Goal: Task Accomplishment & Management: Contribute content

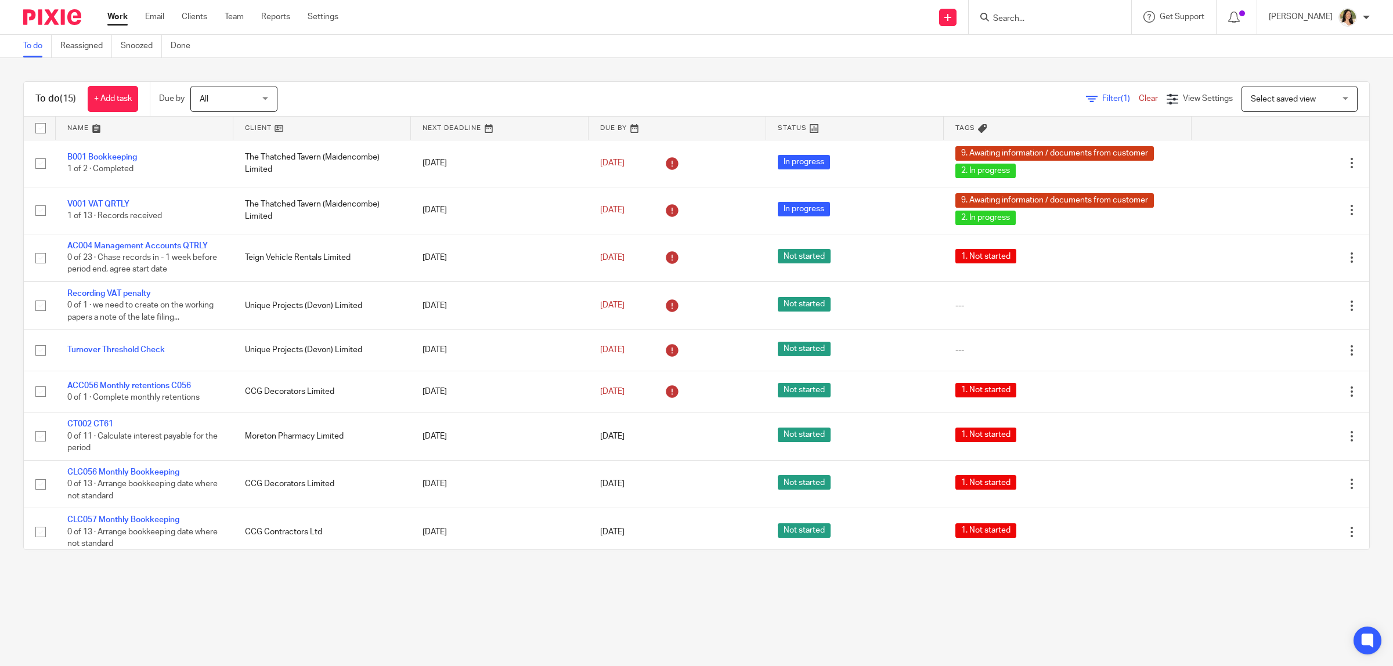
click at [1002, 18] on input "Search" at bounding box center [1044, 19] width 104 height 10
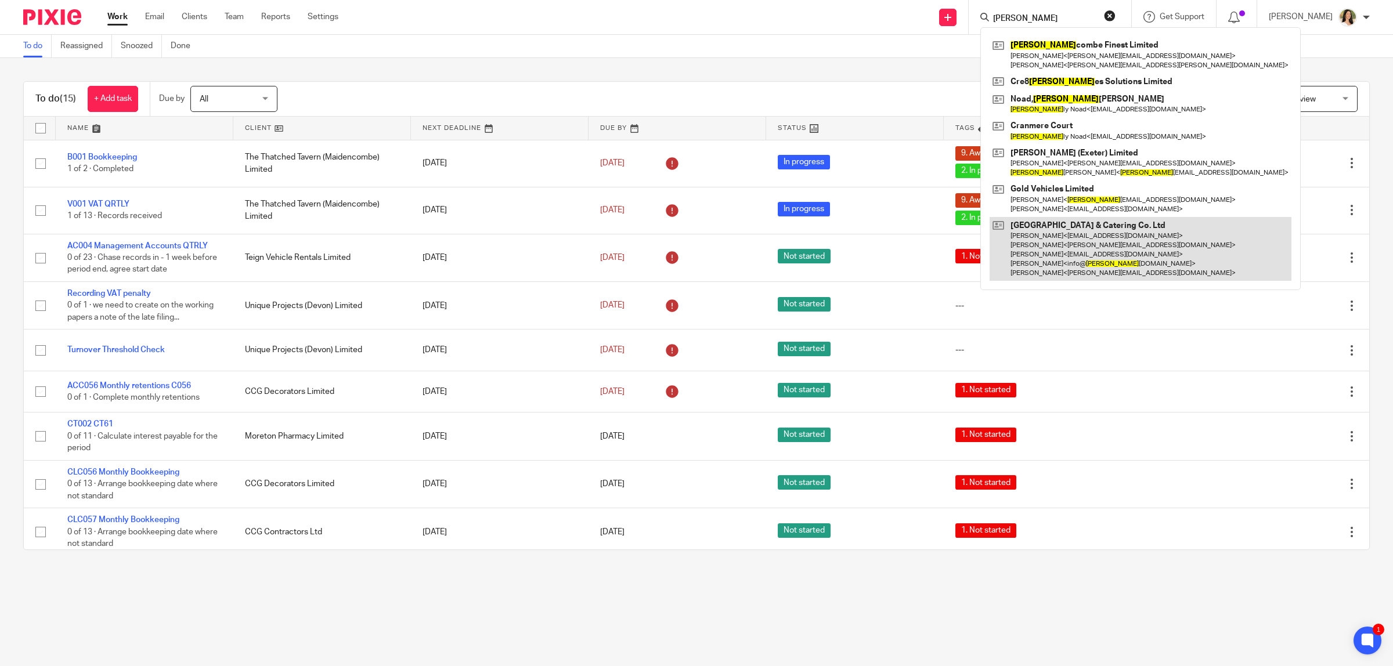
type input "sal"
click at [1094, 218] on link at bounding box center [1140, 249] width 302 height 64
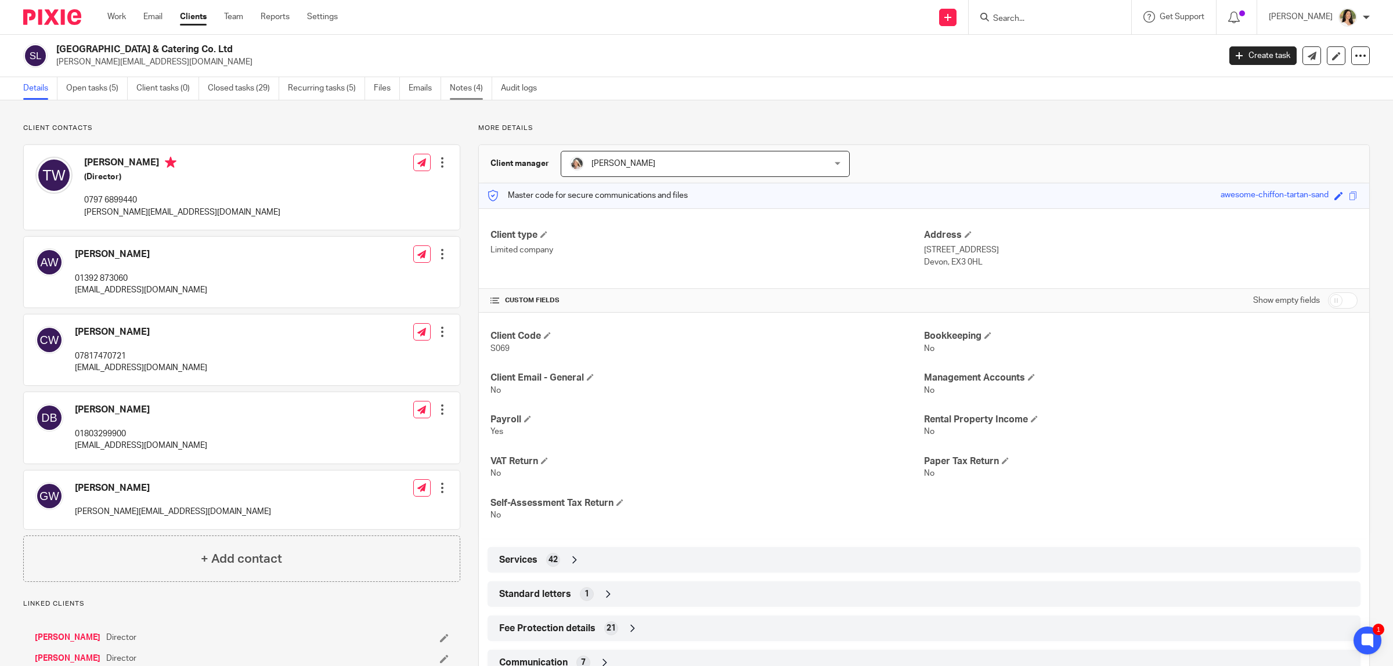
click at [470, 85] on link "Notes (4)" at bounding box center [471, 88] width 42 height 23
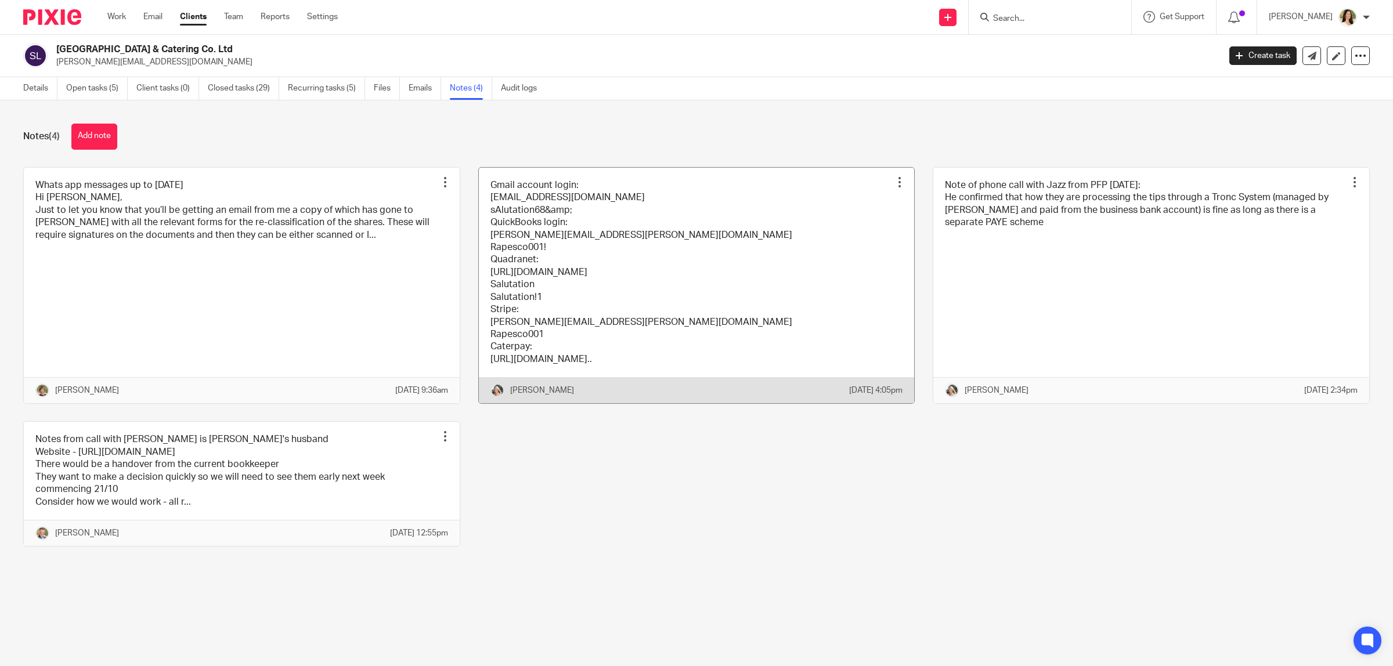
drag, startPoint x: 693, startPoint y: 253, endPoint x: 659, endPoint y: 235, distance: 39.2
click at [693, 254] on link at bounding box center [697, 286] width 436 height 236
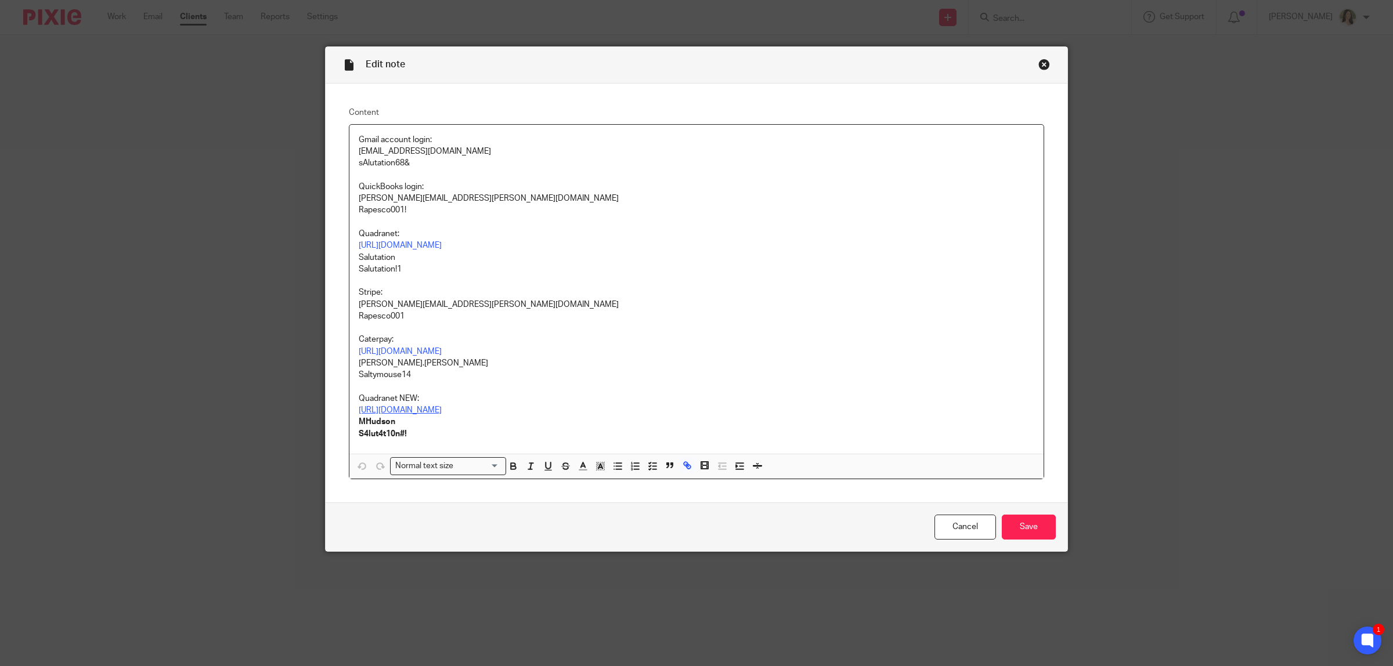
drag, startPoint x: 415, startPoint y: 413, endPoint x: 410, endPoint y: 407, distance: 7.8
drag, startPoint x: 586, startPoint y: 412, endPoint x: 364, endPoint y: 405, distance: 221.8
click at [364, 405] on p "https://qslreporting2024.quadranet.co.uk/LandingPage.aspx" at bounding box center [696, 410] width 675 height 12
click at [432, 432] on link "https://qslreporting2024.quadranet.co.uk/LandingPage.aspx" at bounding box center [473, 433] width 83 height 12
click at [1038, 64] on div "Close this dialog window" at bounding box center [1044, 65] width 12 height 12
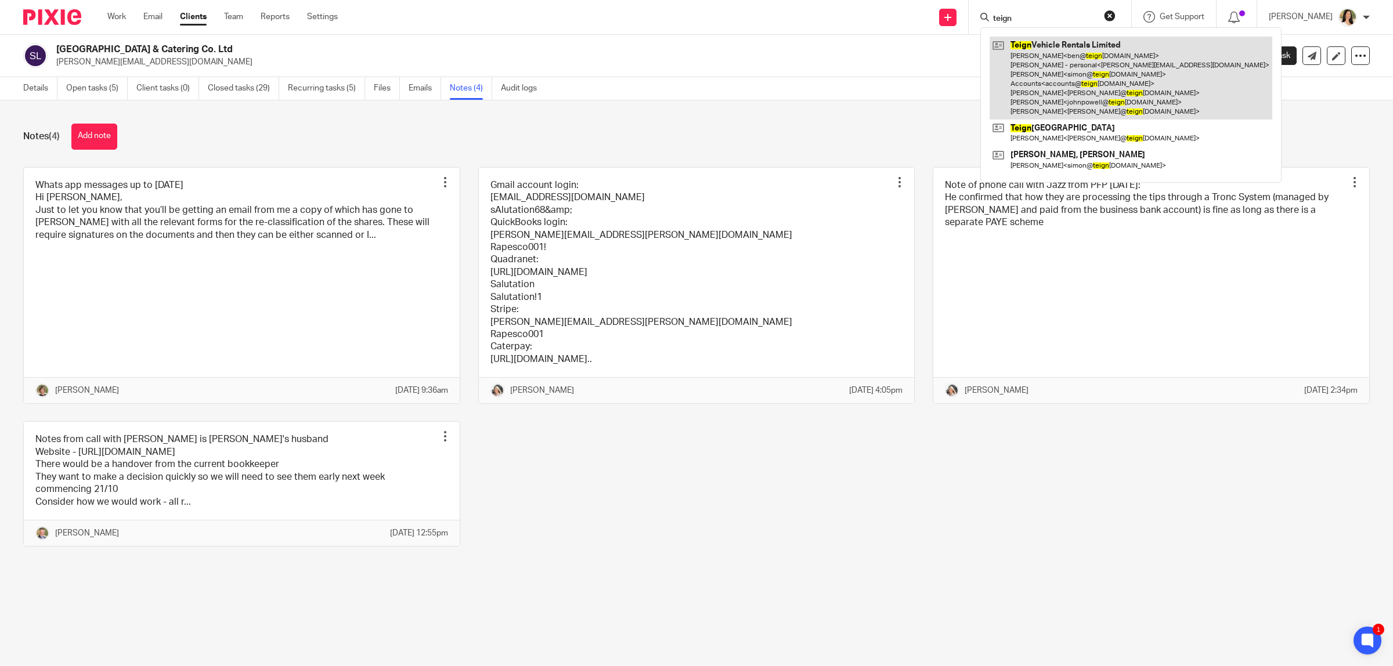
type input "teign"
click at [1032, 48] on link at bounding box center [1130, 78] width 283 height 83
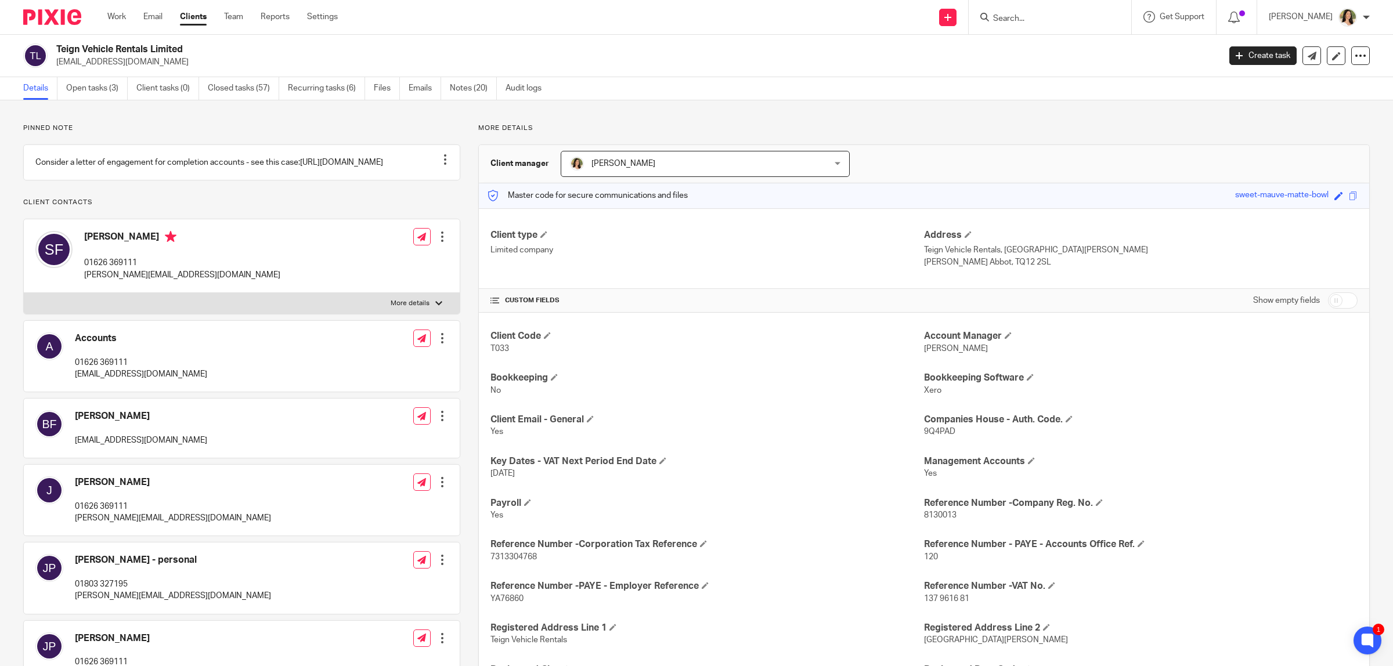
click at [805, 120] on div "Pinned note Consider a letter of engagement for completion accounts - see this …" at bounding box center [696, 622] width 1393 height 1044
click at [463, 87] on link "Notes (20)" at bounding box center [473, 88] width 47 height 23
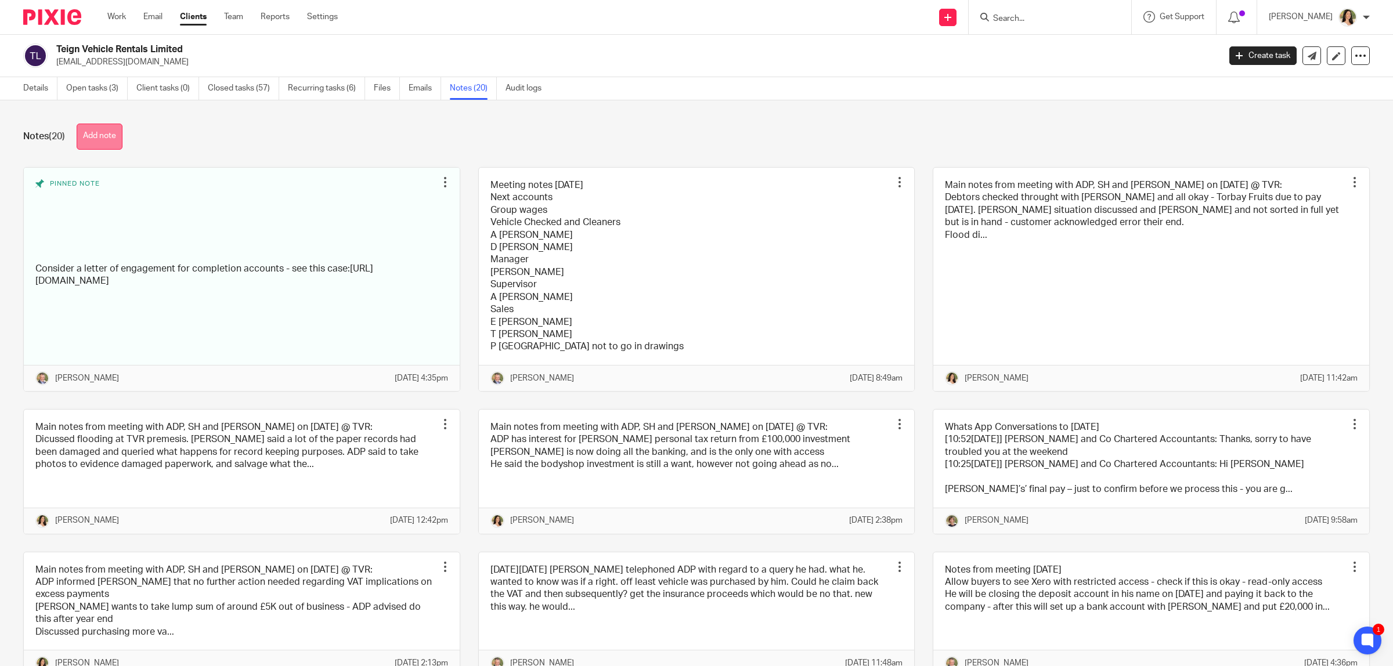
click at [117, 142] on button "Add note" at bounding box center [100, 137] width 46 height 26
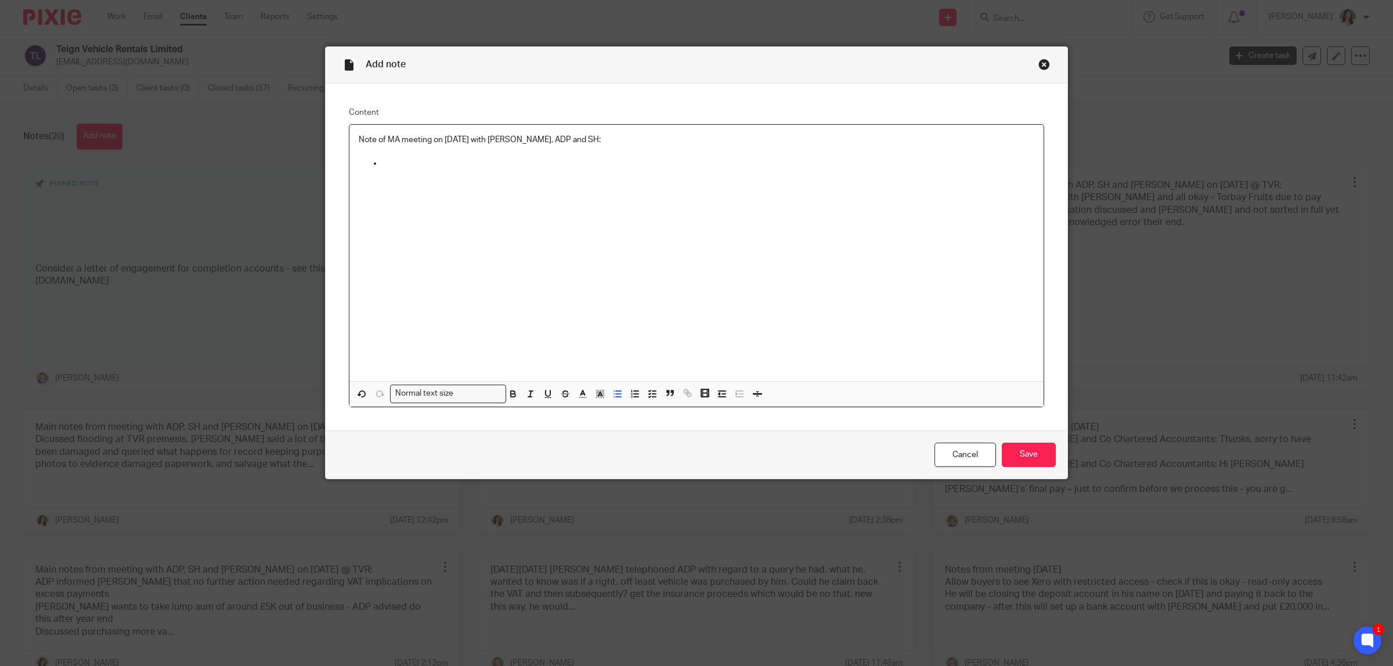
click at [370, 138] on p "Note of MA meeting on 24th Sep 2025 with Simon, ADP and SH:" at bounding box center [696, 140] width 675 height 12
click at [387, 169] on div "Notes of MA meeting on 24th Sep 2025 with Simon, ADP and SH:" at bounding box center [696, 253] width 694 height 256
click at [483, 175] on p "Simon said PAYE bill gone up 2K for most" at bounding box center [708, 175] width 652 height 12
click at [552, 172] on p "Simon said PAYE bill gone up £2K for most" at bounding box center [708, 175] width 652 height 12
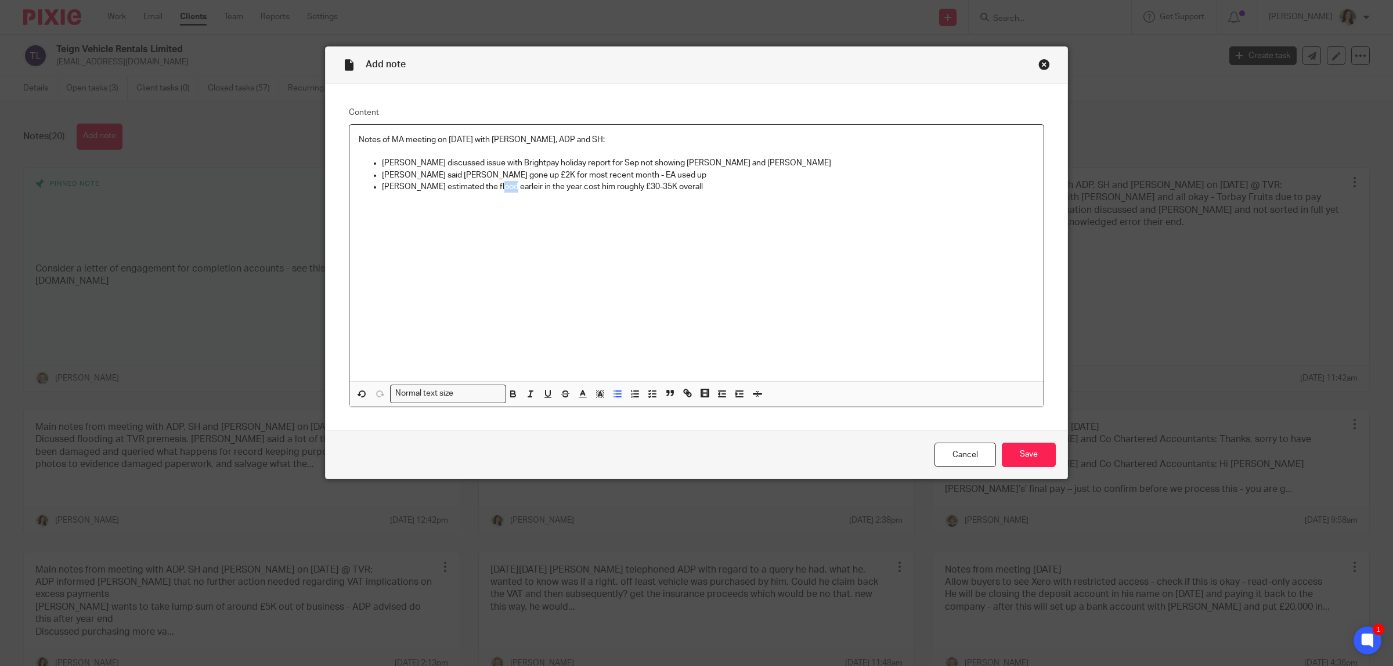
drag, startPoint x: 500, startPoint y: 186, endPoint x: 489, endPoint y: 186, distance: 11.0
click at [489, 186] on p "Simons estimated the flood earleir in the year cost him roughly £30-35K overall" at bounding box center [708, 187] width 652 height 12
click at [677, 183] on p "Simons estimated the flood earlier in the year cost him roughly £30-35K overall" at bounding box center [708, 187] width 652 height 12
click at [494, 197] on p "ADP suggested tracking vehicles indicdu" at bounding box center [708, 199] width 652 height 12
drag, startPoint x: 576, startPoint y: 201, endPoint x: 555, endPoint y: 201, distance: 21.5
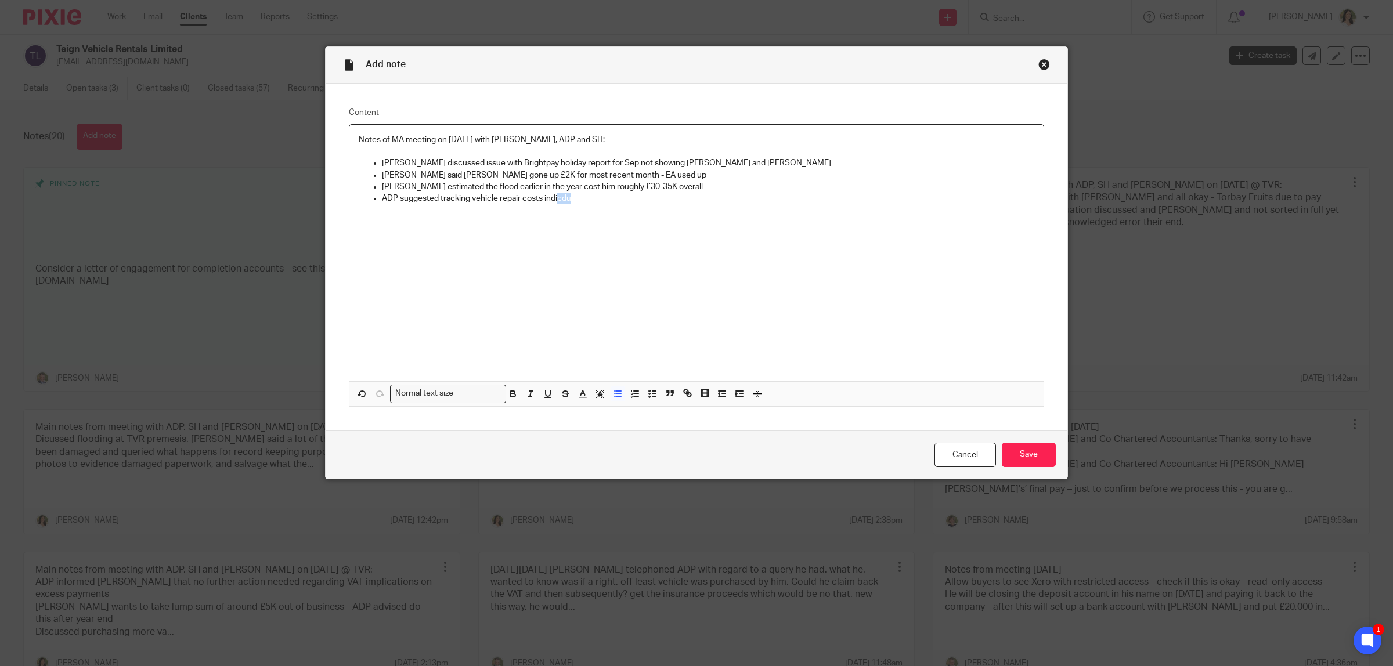
click at [555, 201] on p "ADP suggested tracking vehicle repair costs indicdu" at bounding box center [708, 199] width 652 height 12
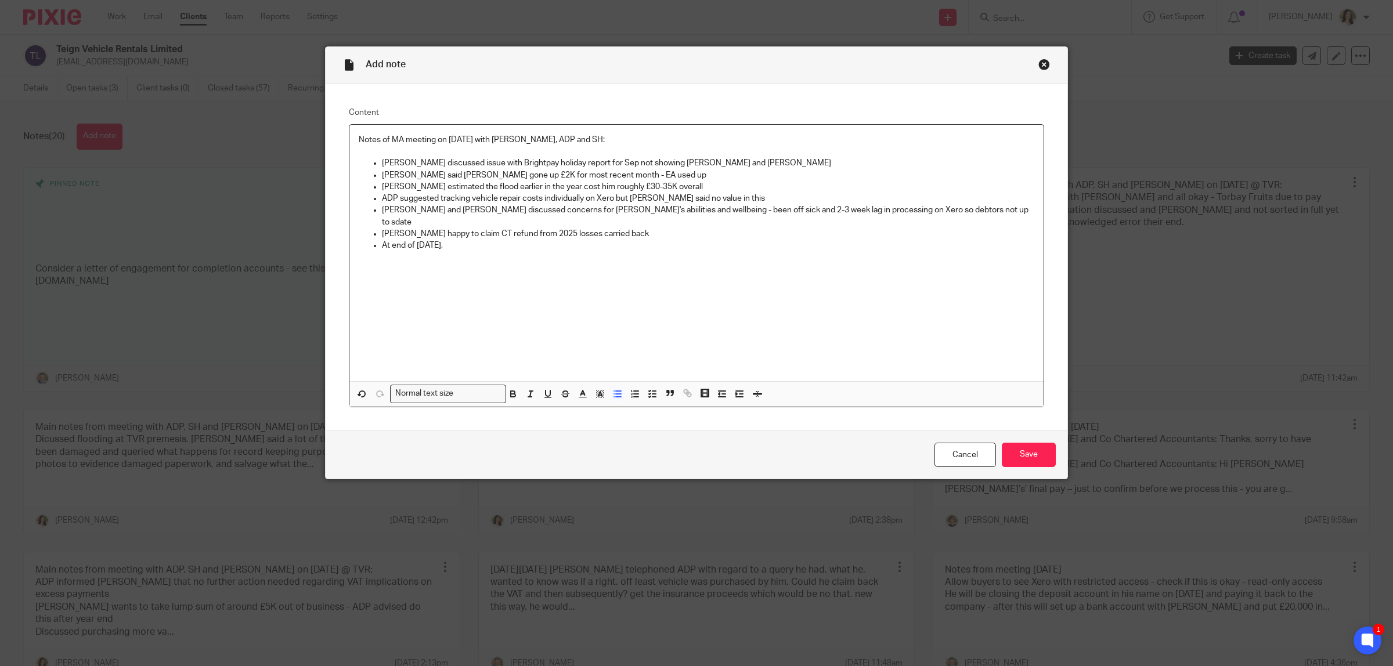
click at [427, 240] on p "At end of MAr 2026," at bounding box center [708, 246] width 652 height 12
click at [468, 240] on p "At end of March 2026," at bounding box center [708, 246] width 652 height 12
click at [454, 240] on p "At end of March 2026, we are to look at pension tax relief" at bounding box center [708, 246] width 652 height 12
click at [479, 252] on p at bounding box center [708, 258] width 652 height 12
click at [972, 206] on p "Simon and Richard discussed concerns for John's abiilities and wellbeing - been…" at bounding box center [708, 216] width 652 height 24
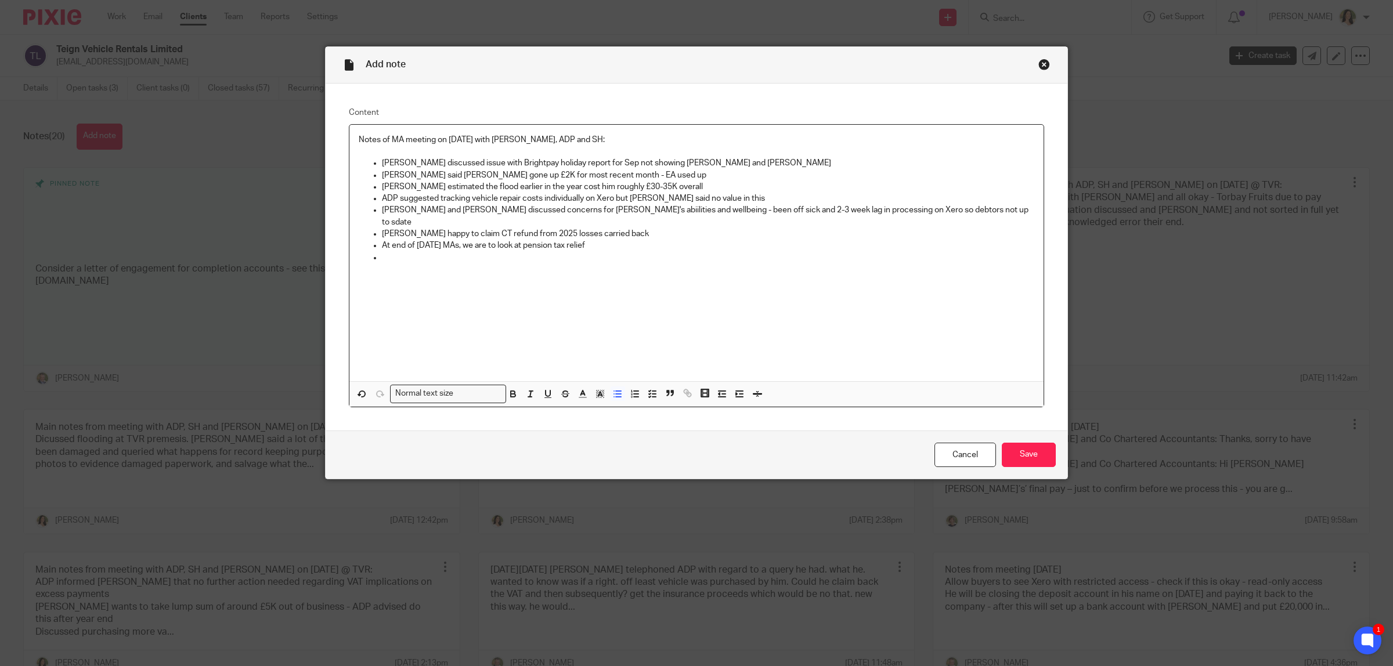
click at [923, 211] on p "Simon and Richard discussed concerns for John's abiilities and wellbeing - been…" at bounding box center [708, 216] width 652 height 24
click at [955, 228] on p "Simon happy to claim CT refund from 2025 losses carried back" at bounding box center [708, 234] width 652 height 12
click at [951, 212] on p "Simon and Richard discussed concerns for John's abiilities and wellbeing - been…" at bounding box center [708, 216] width 652 height 24
click at [392, 263] on p at bounding box center [708, 269] width 652 height 12
drag, startPoint x: 642, startPoint y: 398, endPoint x: 582, endPoint y: 386, distance: 61.4
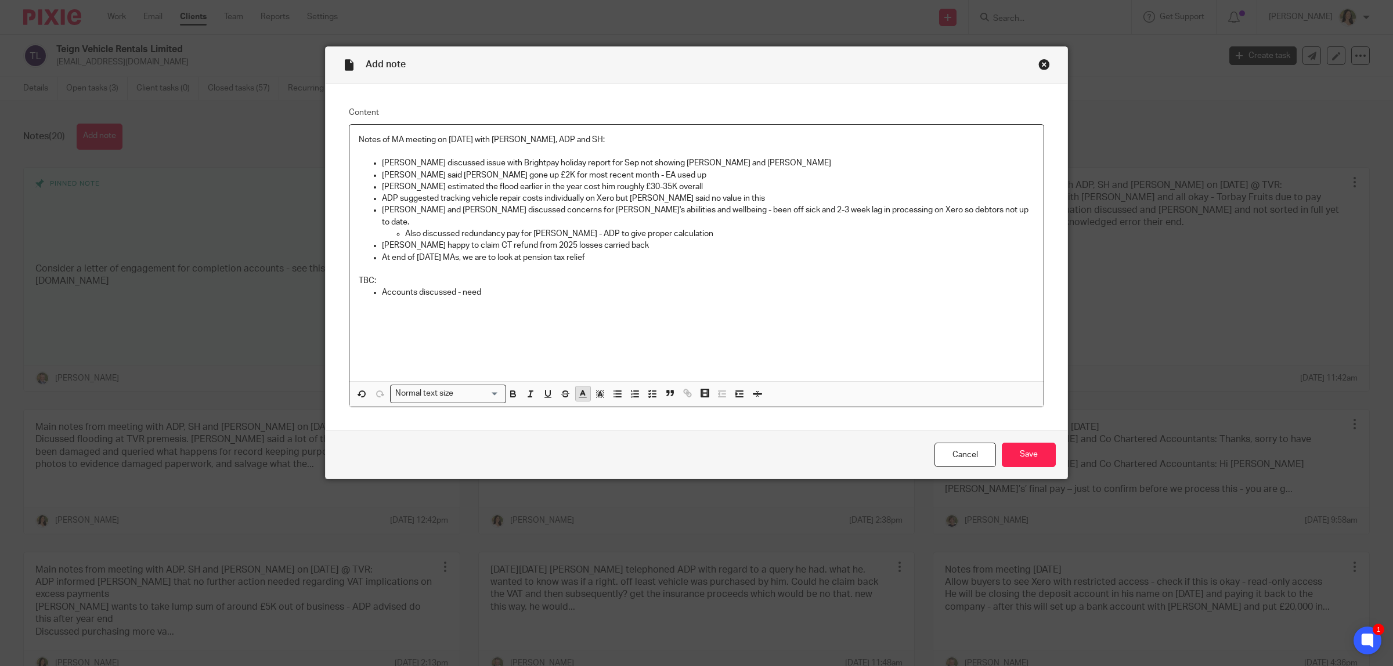
click at [647, 398] on icon "button" at bounding box center [652, 394] width 10 height 10
click at [488, 287] on p "Accounts discussed - need" at bounding box center [708, 293] width 652 height 12
click at [572, 346] on p "SH to send Richard debtors list at Jun to check W/offs" at bounding box center [705, 352] width 658 height 12
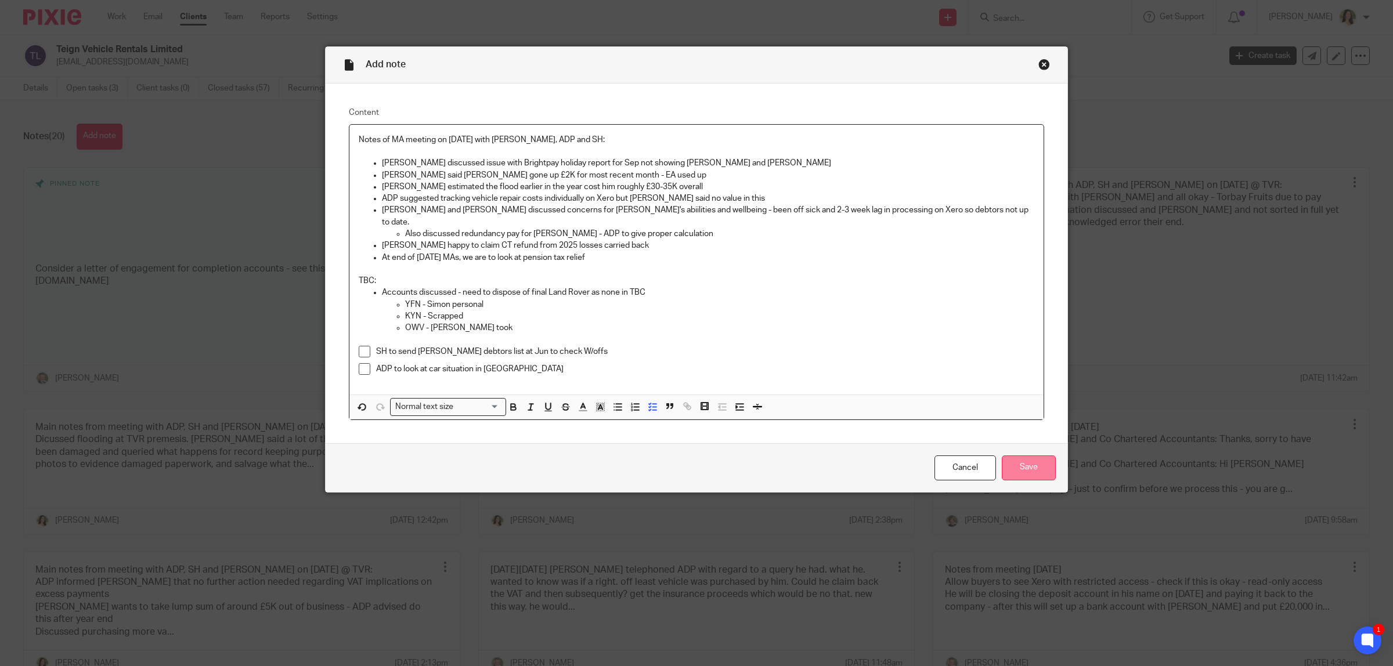
click at [1031, 456] on input "Save" at bounding box center [1029, 468] width 54 height 25
